Goal: Navigation & Orientation: Find specific page/section

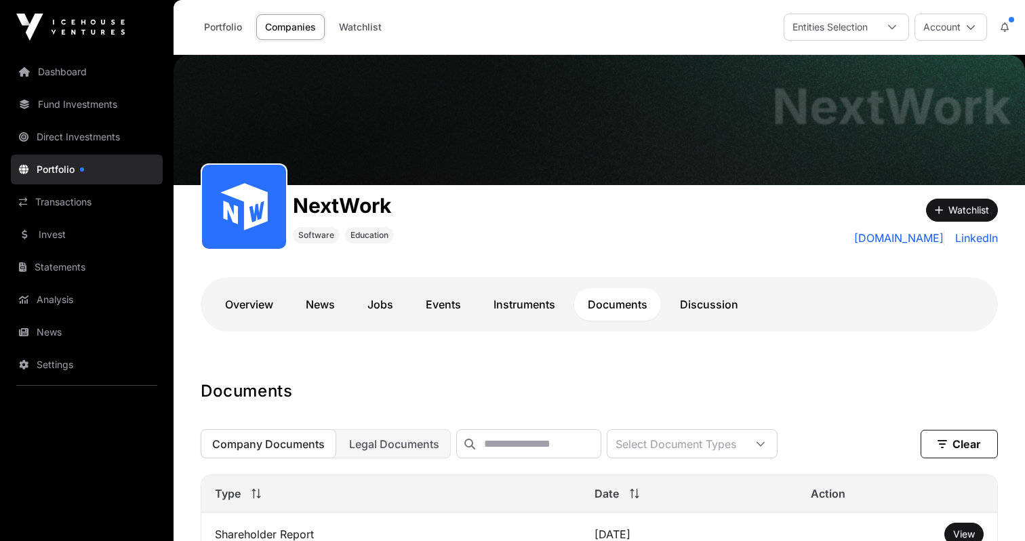
scroll to position [226, 0]
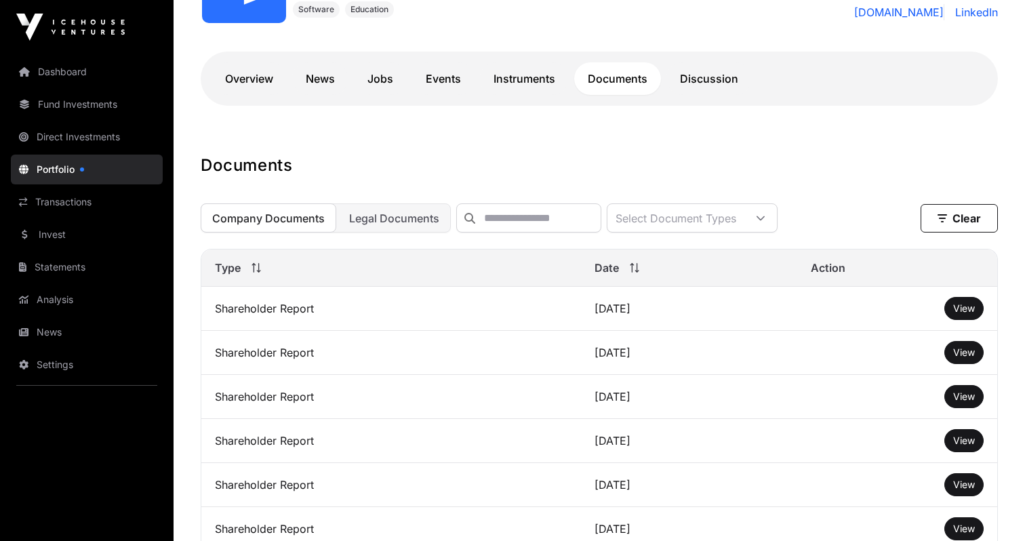
click at [77, 73] on link "Dashboard" at bounding box center [87, 72] width 152 height 30
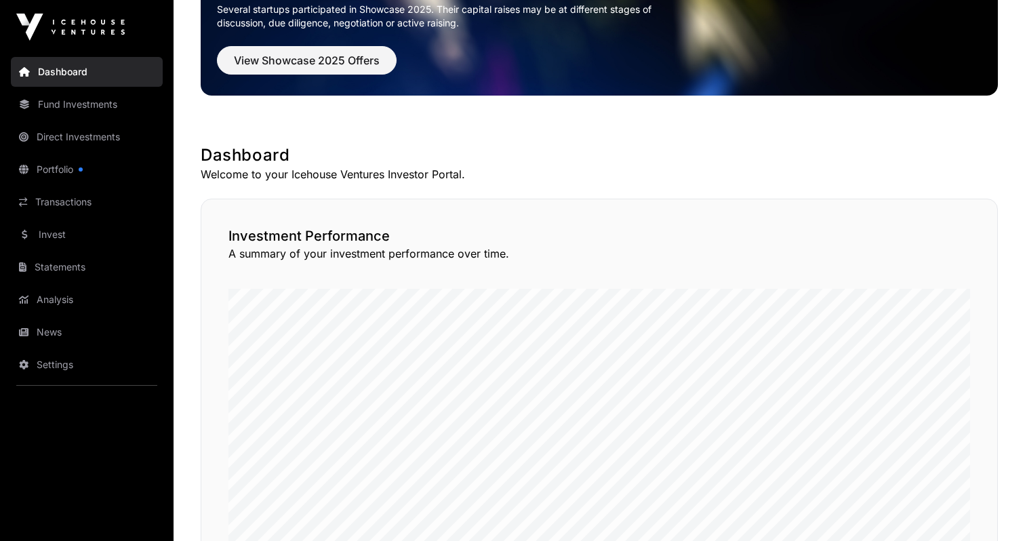
scroll to position [-3, 0]
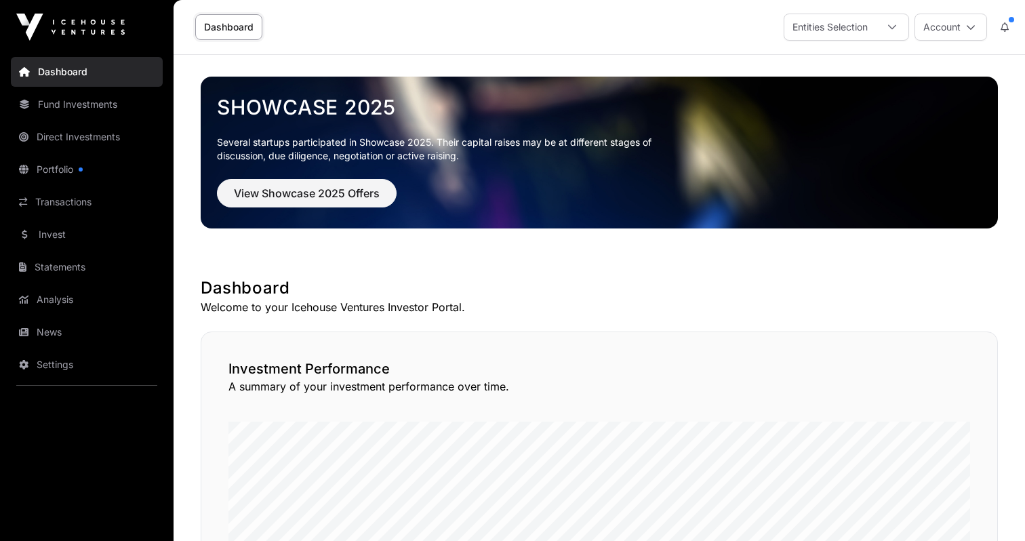
click at [89, 178] on link "Portfolio" at bounding box center [87, 170] width 152 height 30
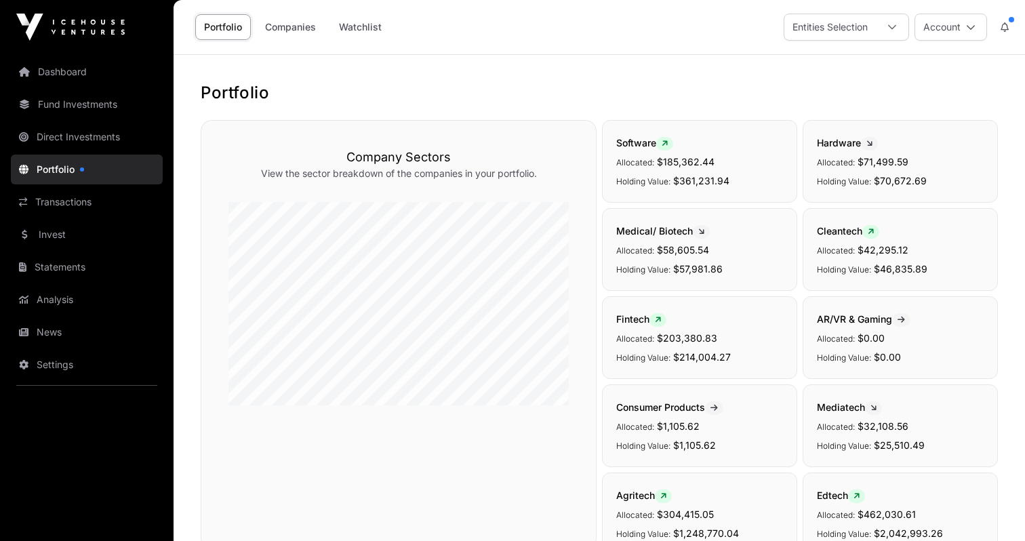
scroll to position [-1, 0]
click at [79, 74] on link "Dashboard" at bounding box center [87, 72] width 152 height 30
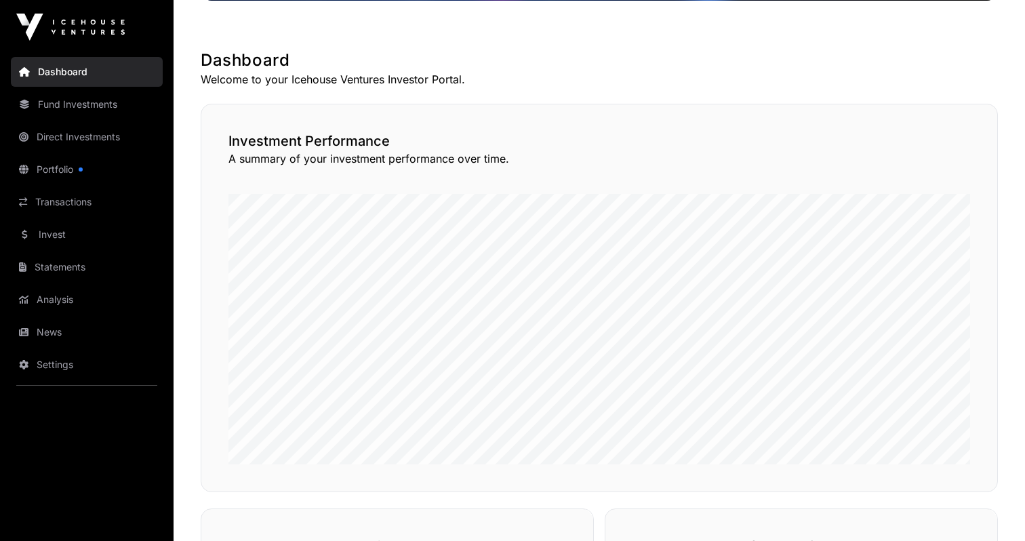
scroll to position [264, 0]
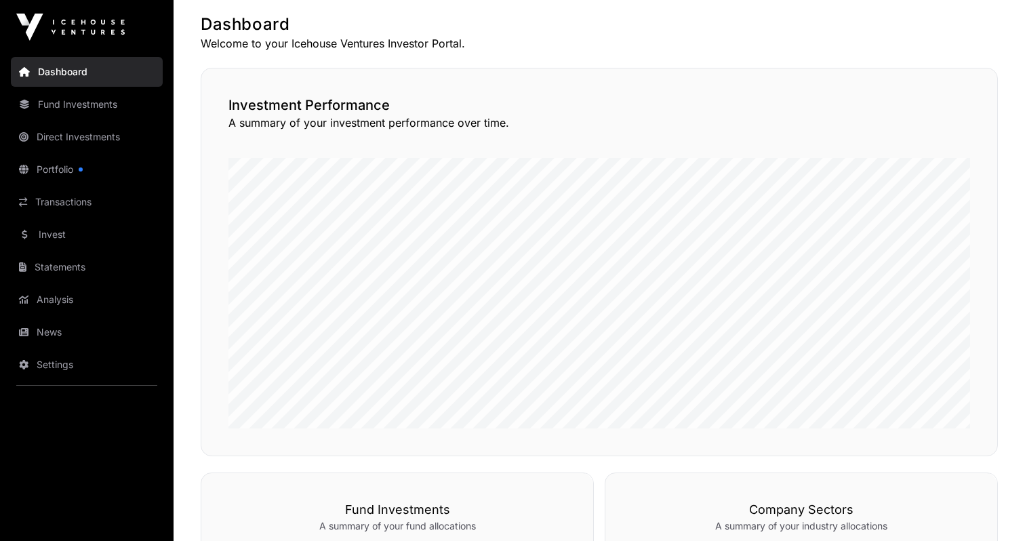
click at [60, 165] on link "Portfolio" at bounding box center [87, 170] width 152 height 30
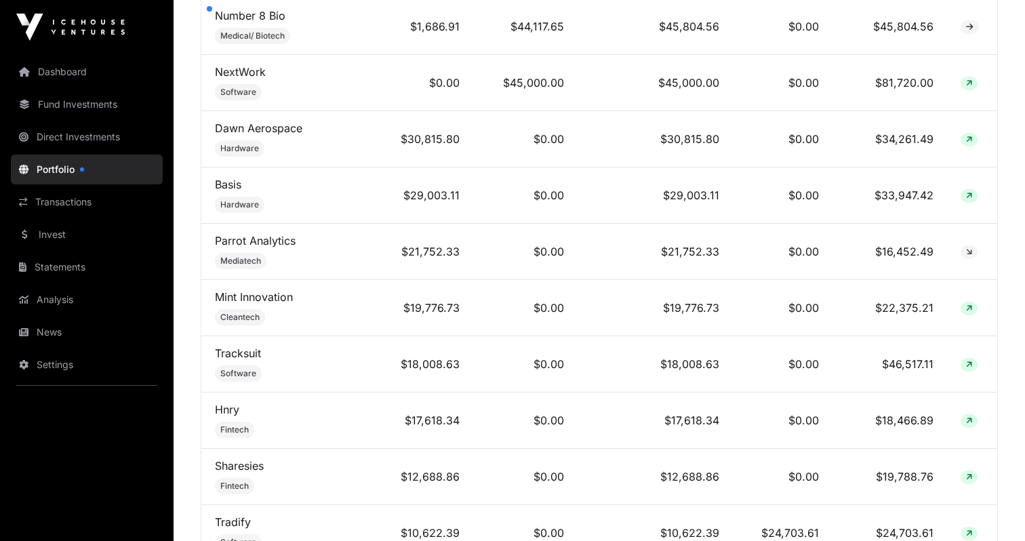
scroll to position [949, 0]
click at [232, 416] on link "Hnry" at bounding box center [227, 409] width 24 height 14
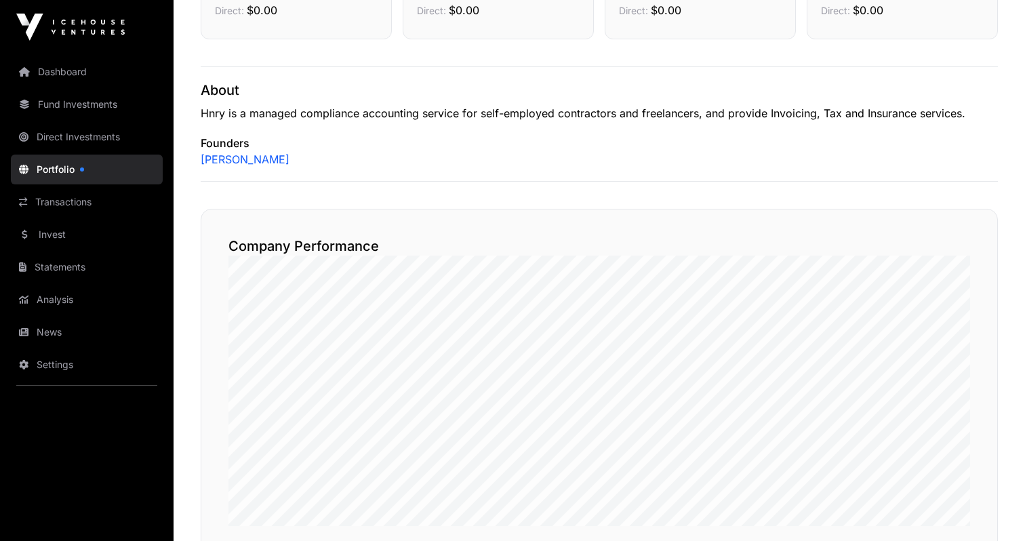
scroll to position [533, 0]
